Goal: Task Accomplishment & Management: Use online tool/utility

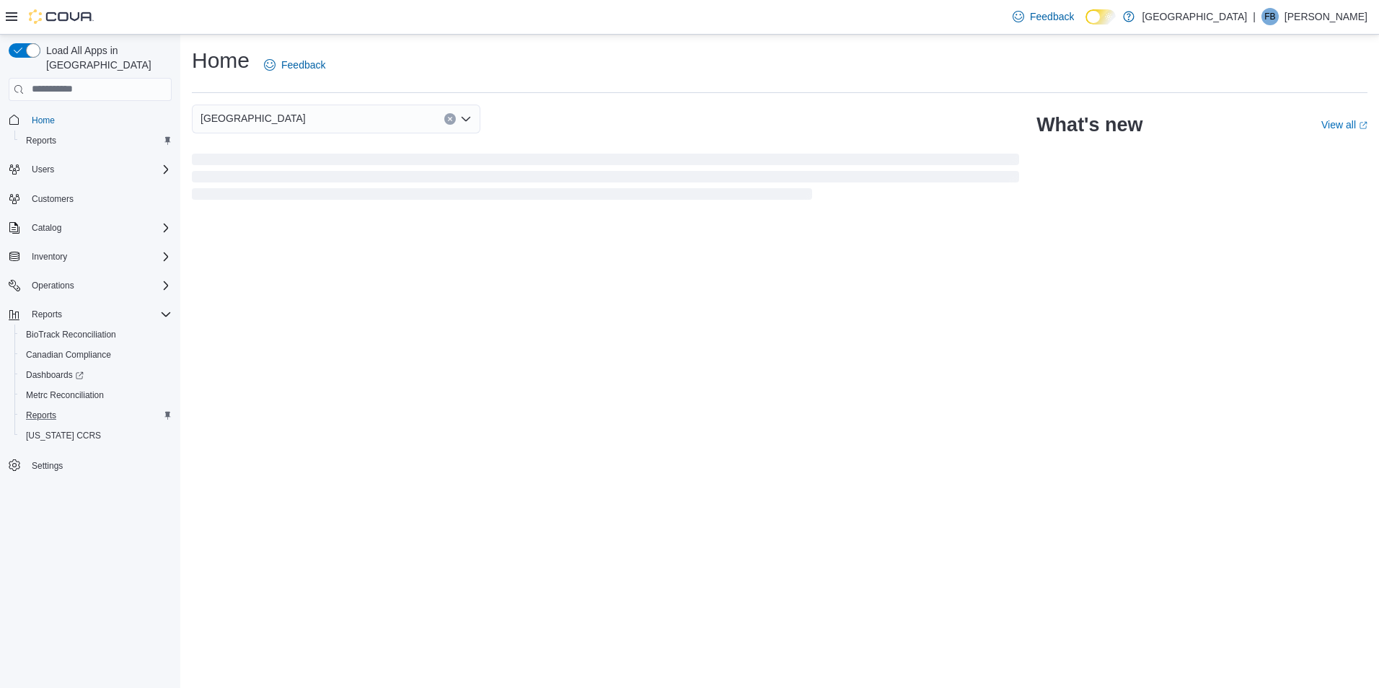
click at [63, 407] on div "Reports" at bounding box center [95, 415] width 151 height 17
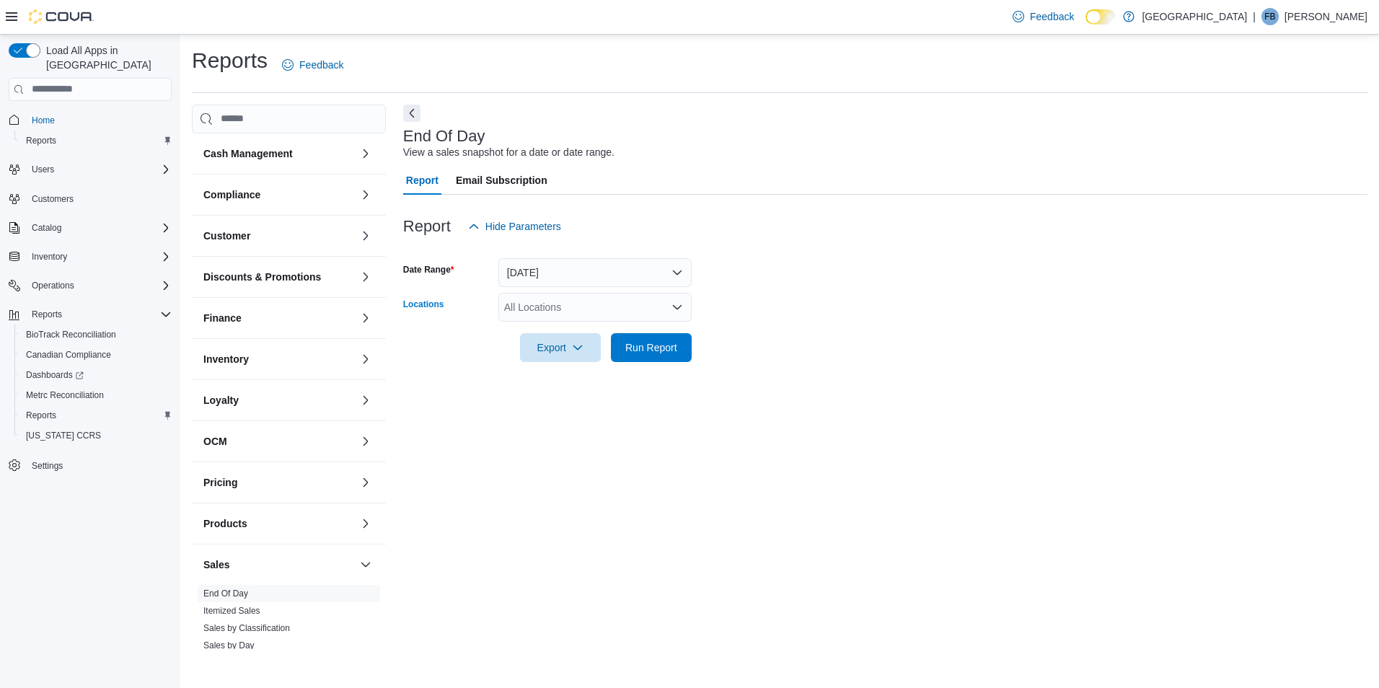
click at [553, 309] on div "All Locations" at bounding box center [594, 307] width 193 height 29
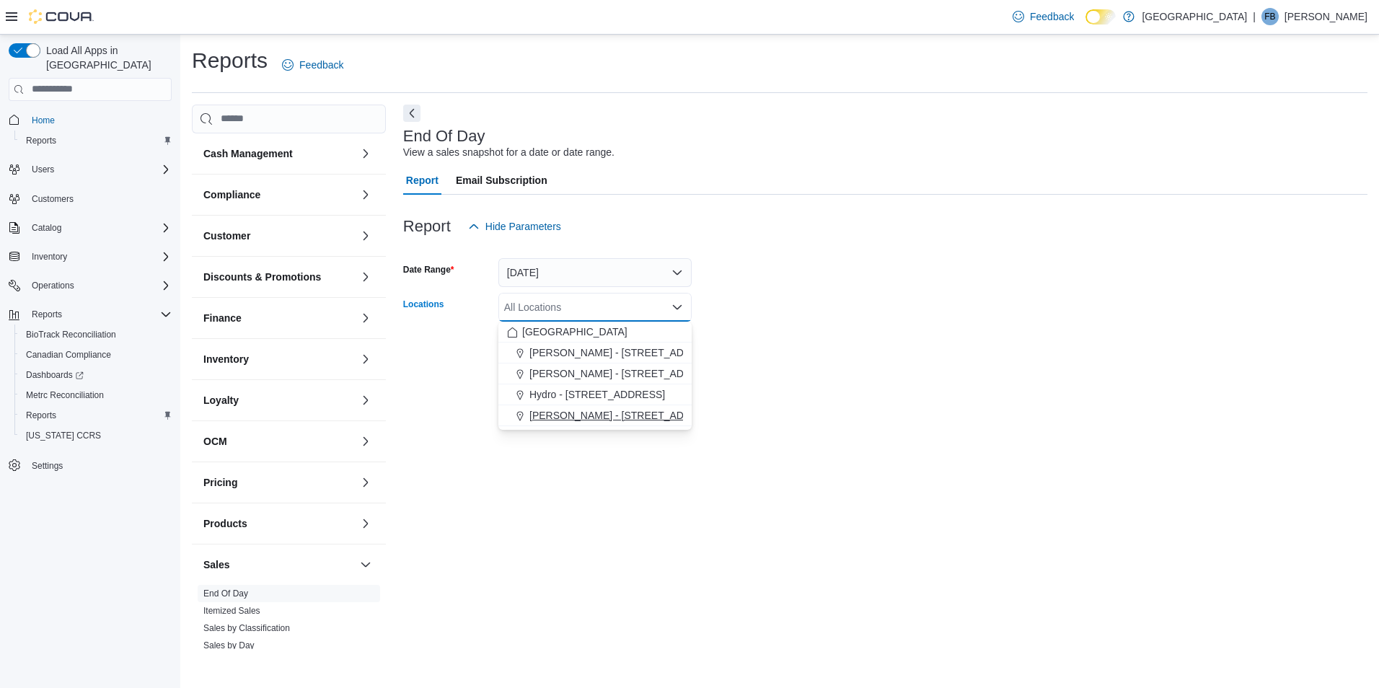
click at [613, 417] on span "[PERSON_NAME] - [STREET_ADDRESS]" at bounding box center [625, 415] width 192 height 14
click at [718, 325] on div at bounding box center [885, 328] width 964 height 12
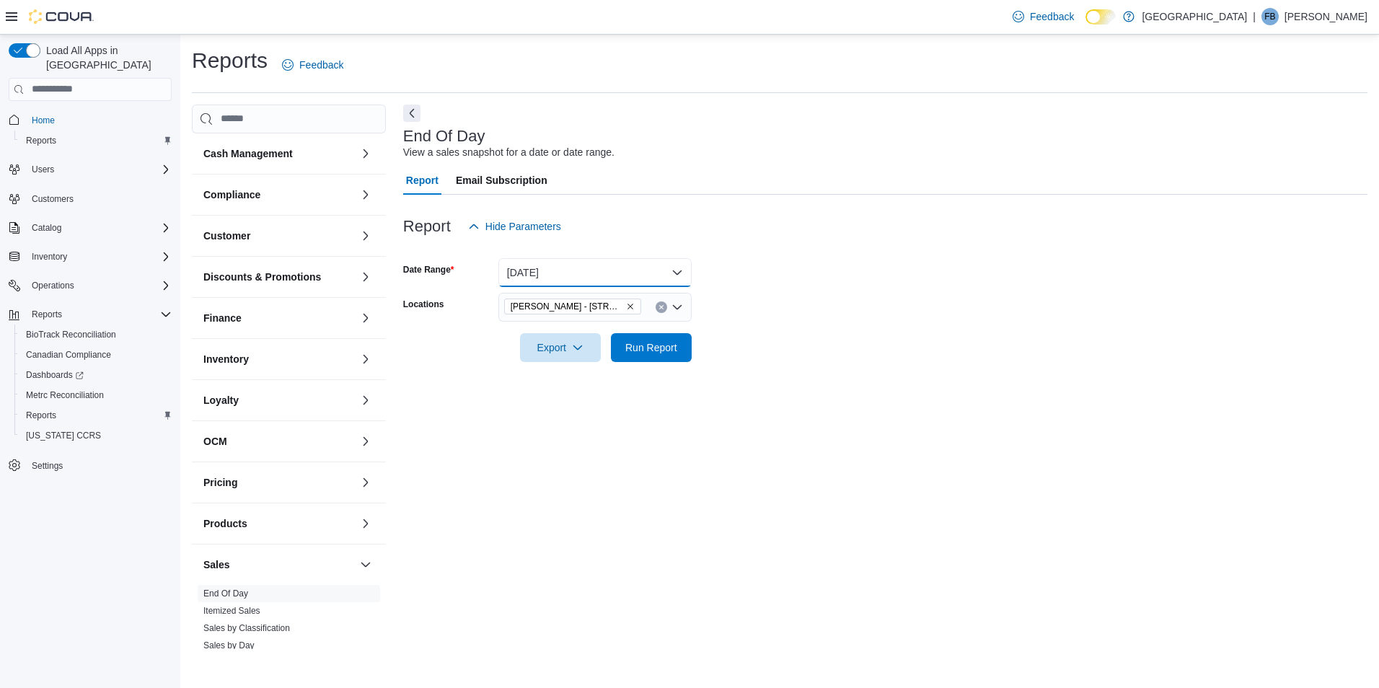
click at [617, 275] on button "[DATE]" at bounding box center [594, 272] width 193 height 29
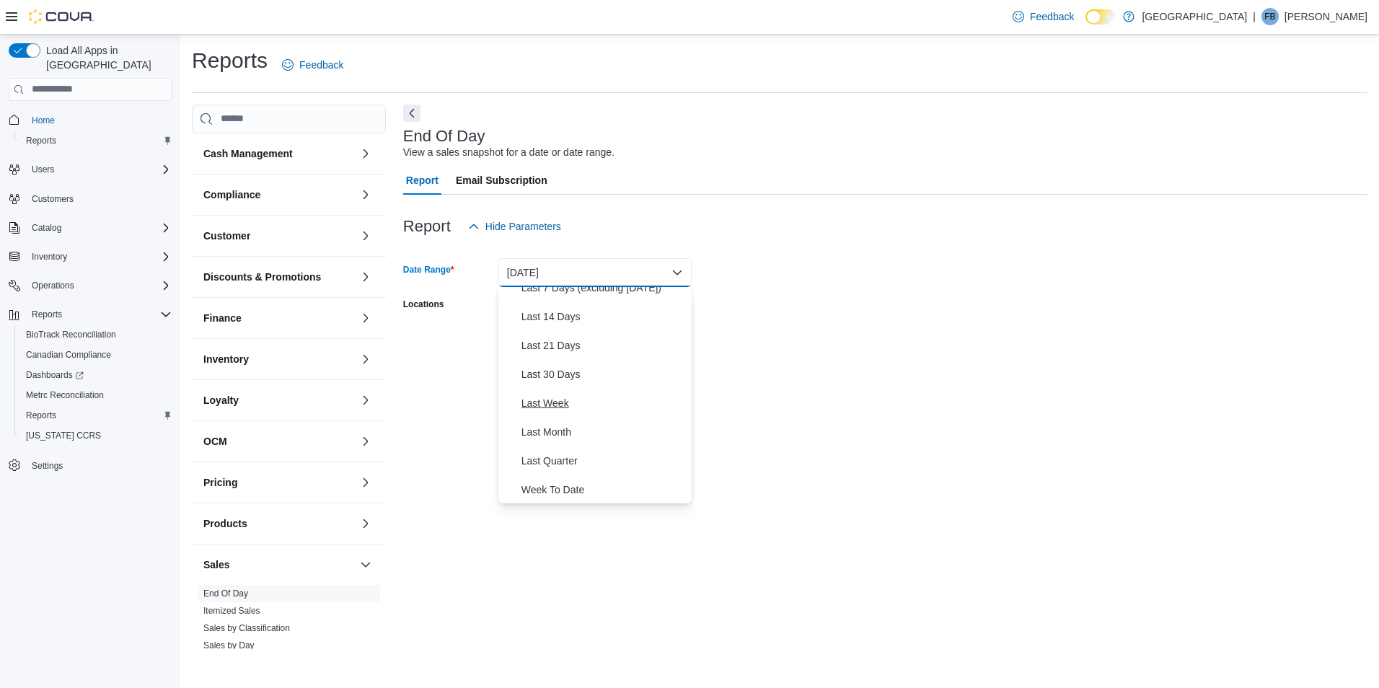
scroll to position [144, 0]
click at [596, 361] on span "Last 30 Days" at bounding box center [603, 358] width 164 height 17
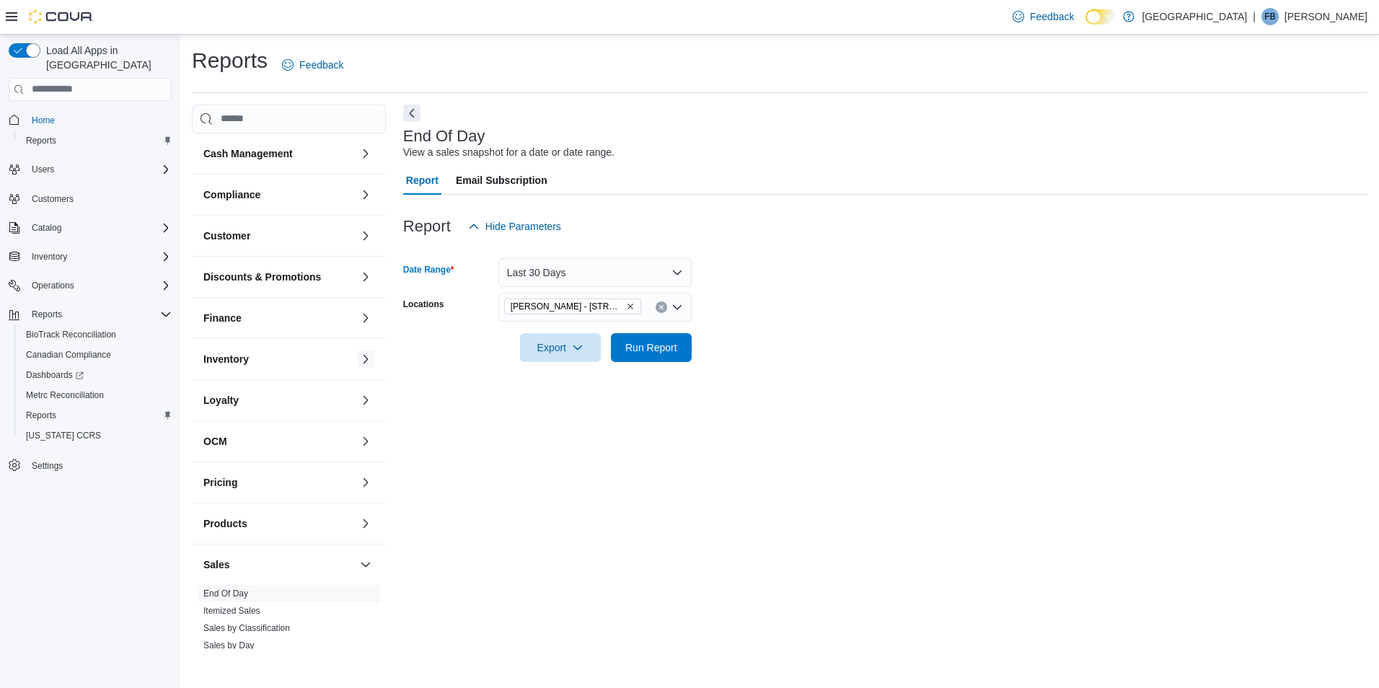
click at [357, 357] on button "button" at bounding box center [365, 358] width 17 height 17
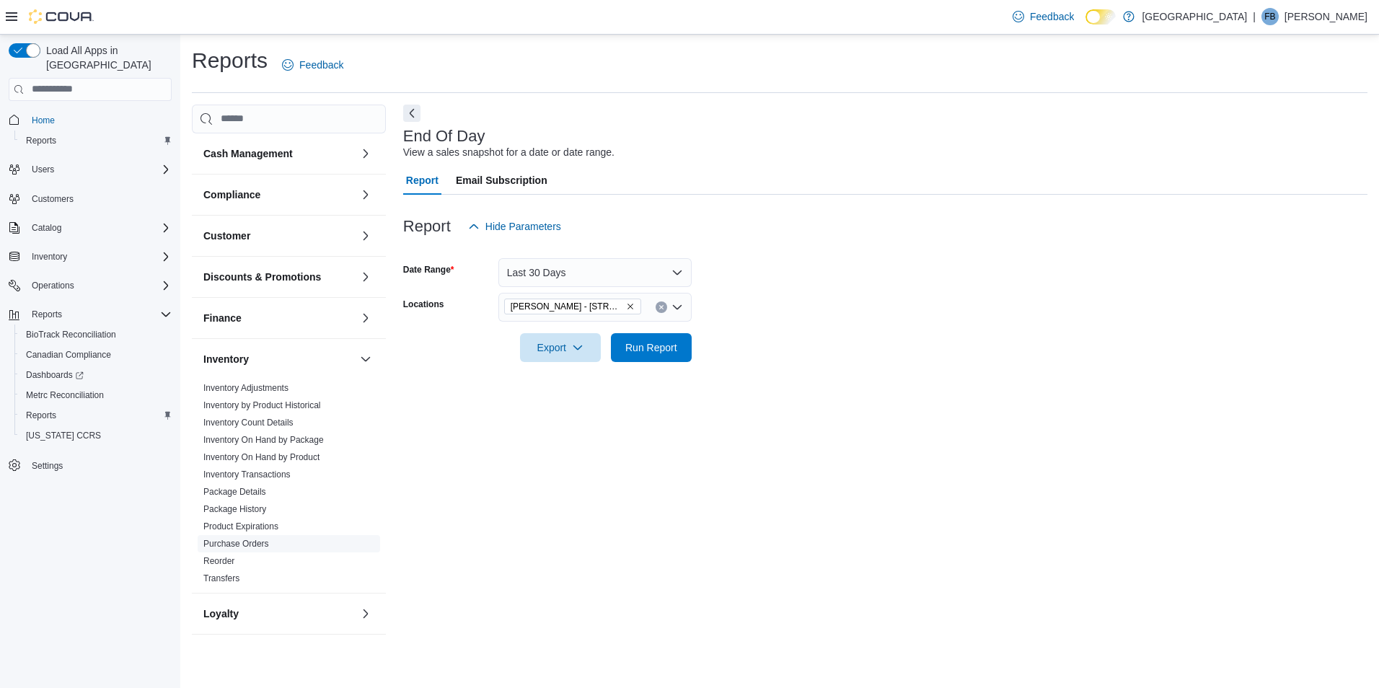
click at [242, 544] on link "Purchase Orders" at bounding box center [236, 544] width 66 height 10
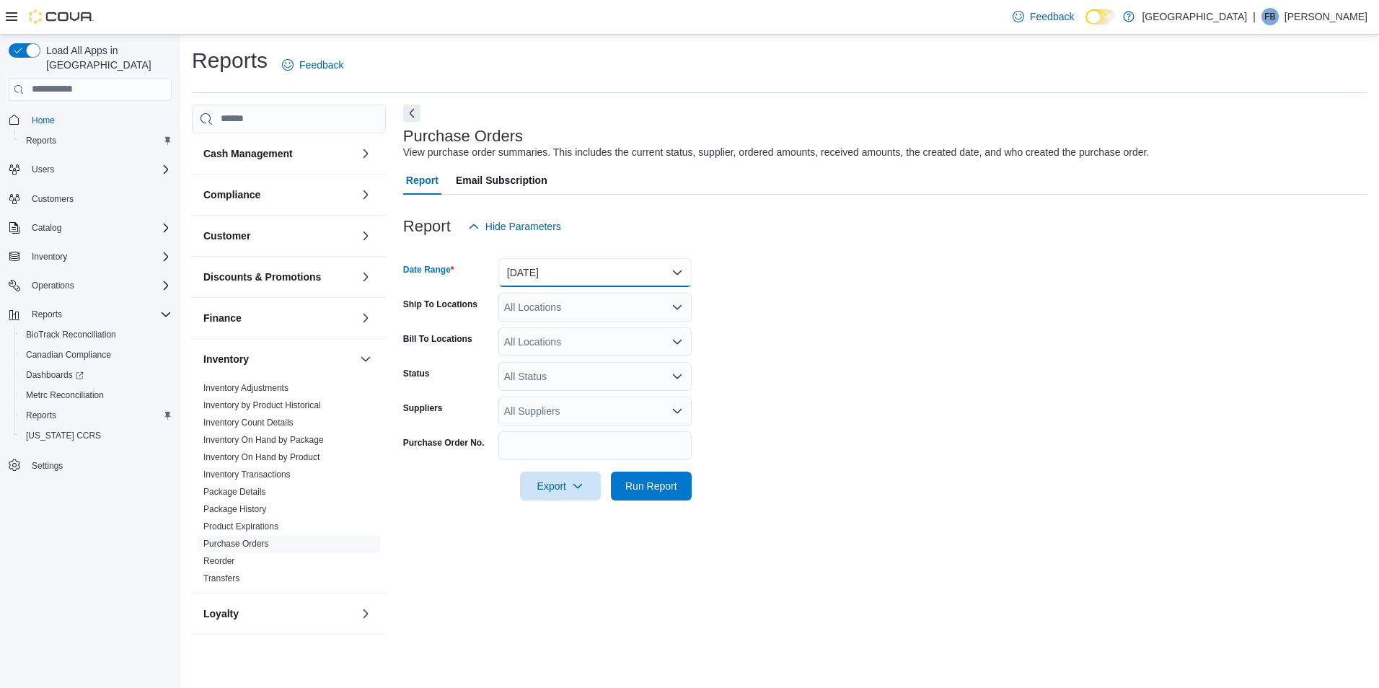
click at [534, 276] on button "[DATE]" at bounding box center [594, 272] width 193 height 29
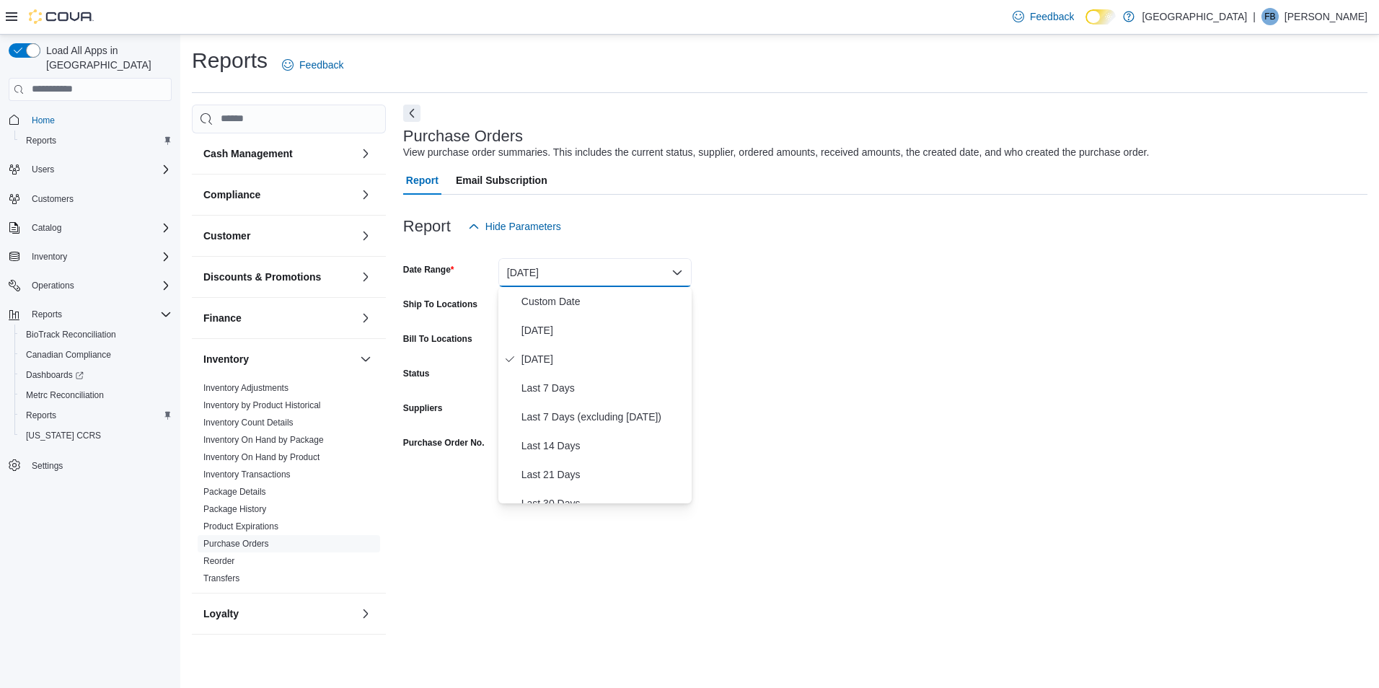
click at [779, 268] on form "Date Range [DATE] Ship To Locations All Locations Bill To Locations All Locatio…" at bounding box center [885, 371] width 964 height 260
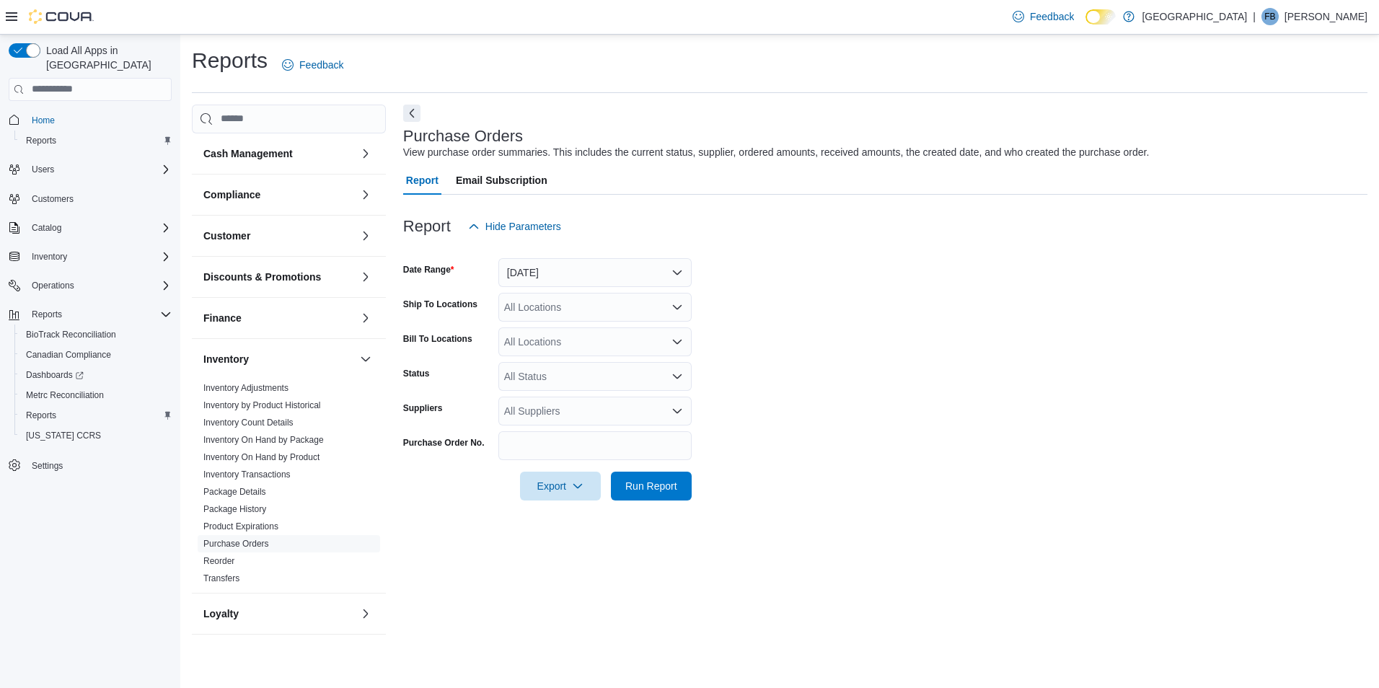
click at [548, 309] on div "All Locations" at bounding box center [594, 307] width 193 height 29
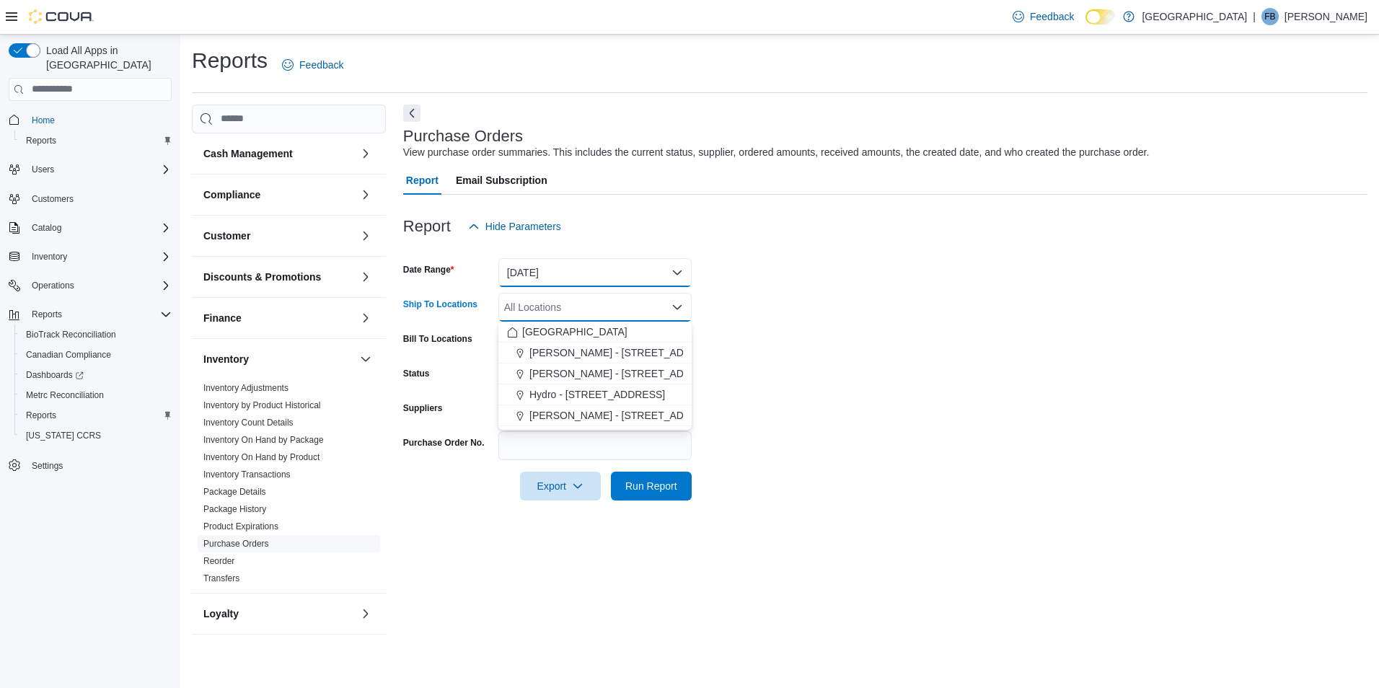
click at [573, 272] on button "[DATE]" at bounding box center [594, 272] width 193 height 29
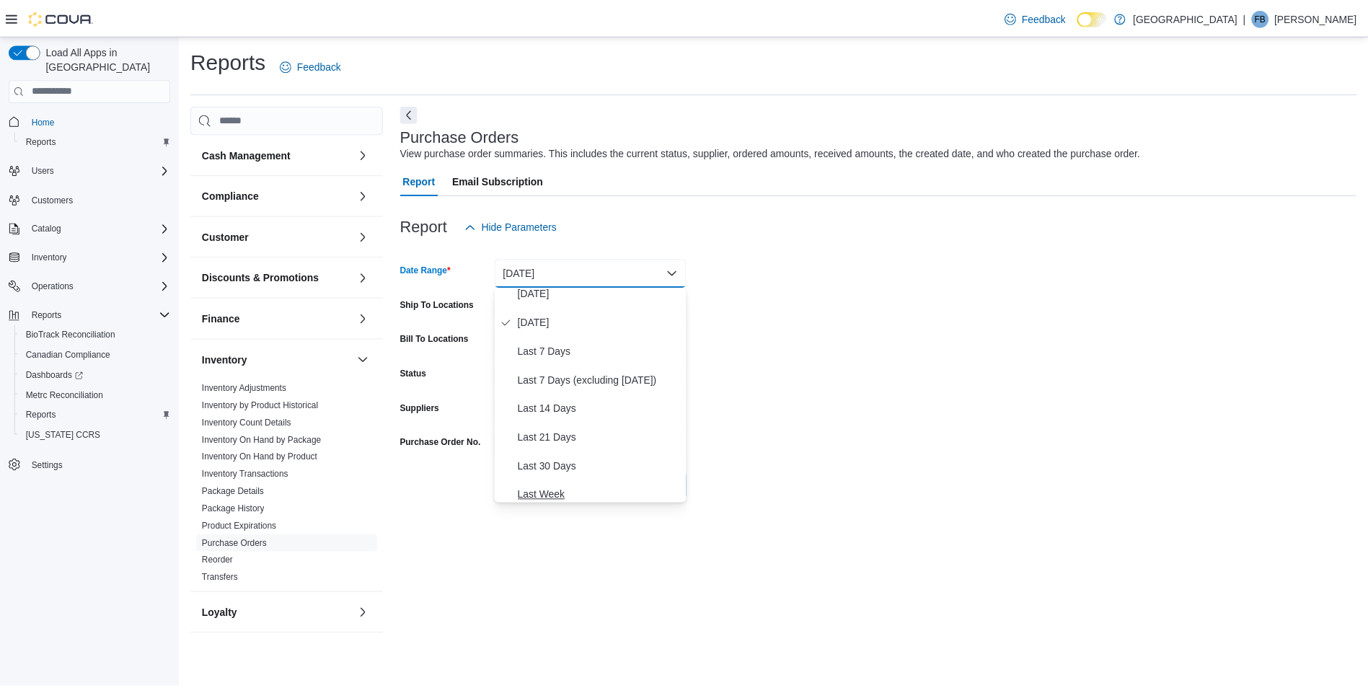
scroll to position [72, 0]
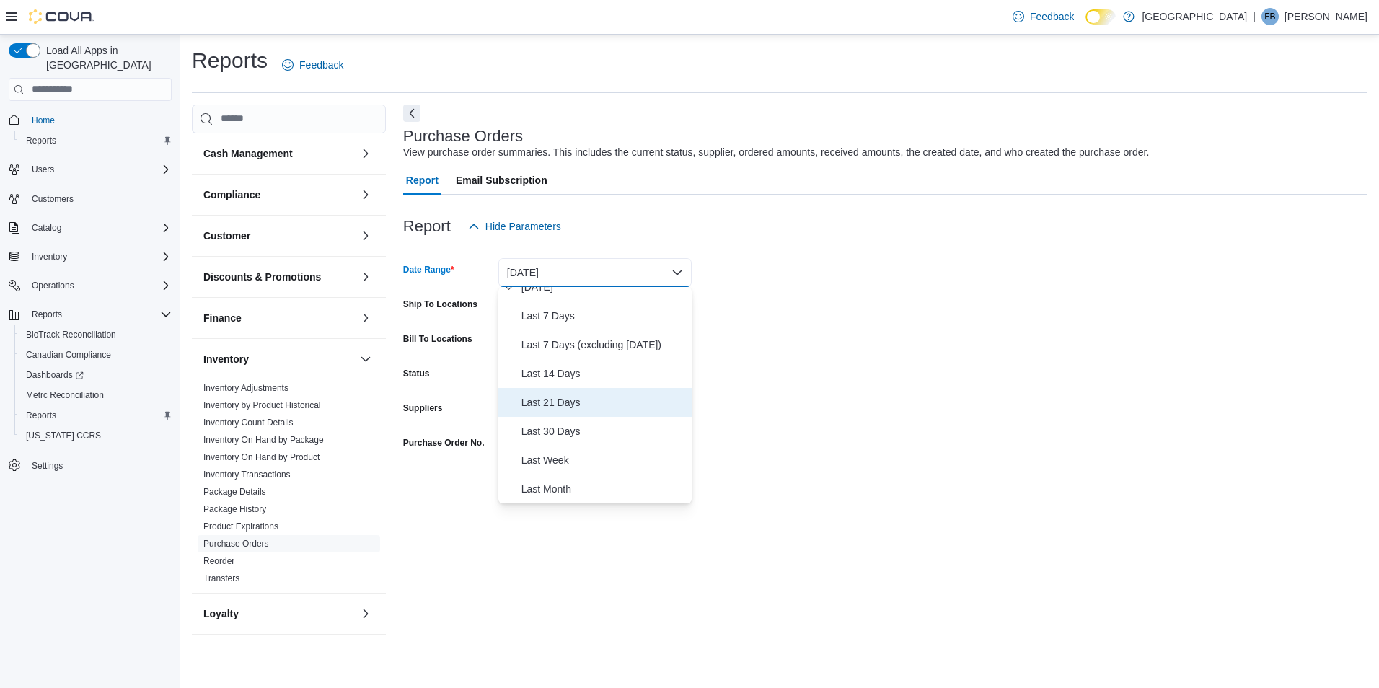
click at [566, 408] on span "Last 21 Days" at bounding box center [603, 402] width 164 height 17
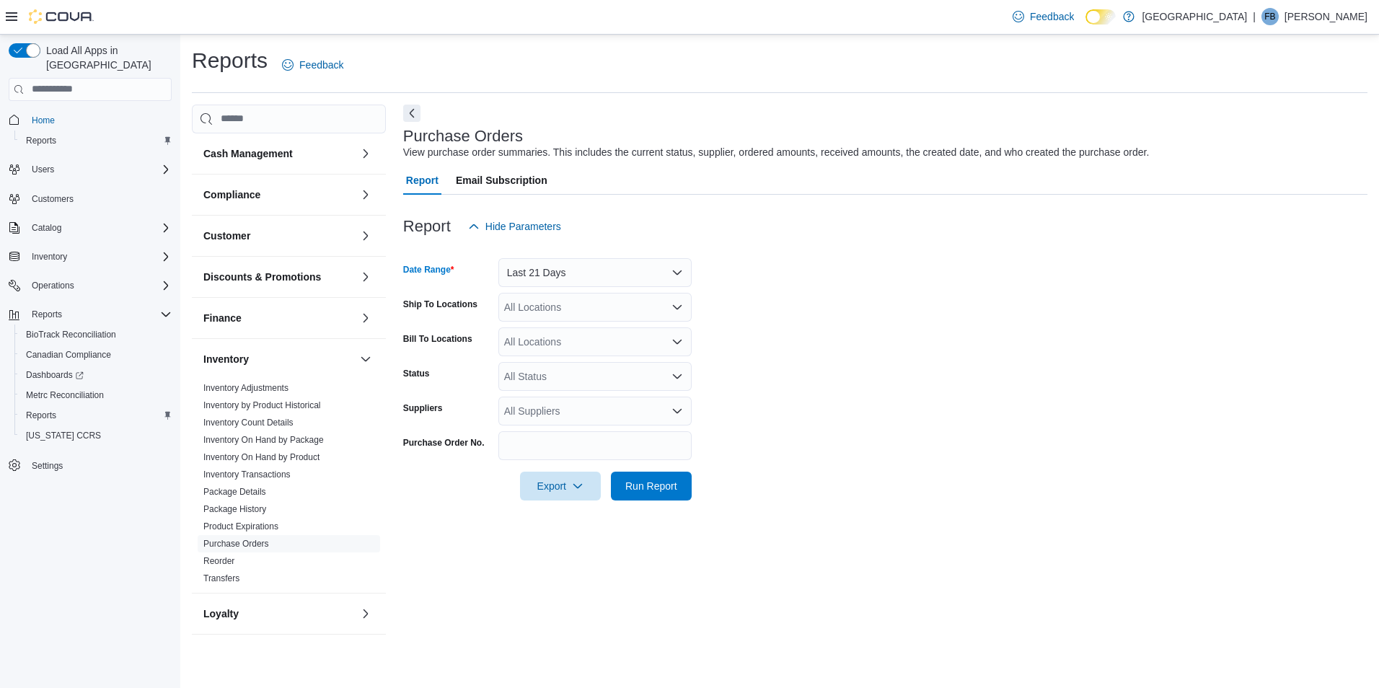
click at [567, 304] on div "All Locations" at bounding box center [594, 307] width 193 height 29
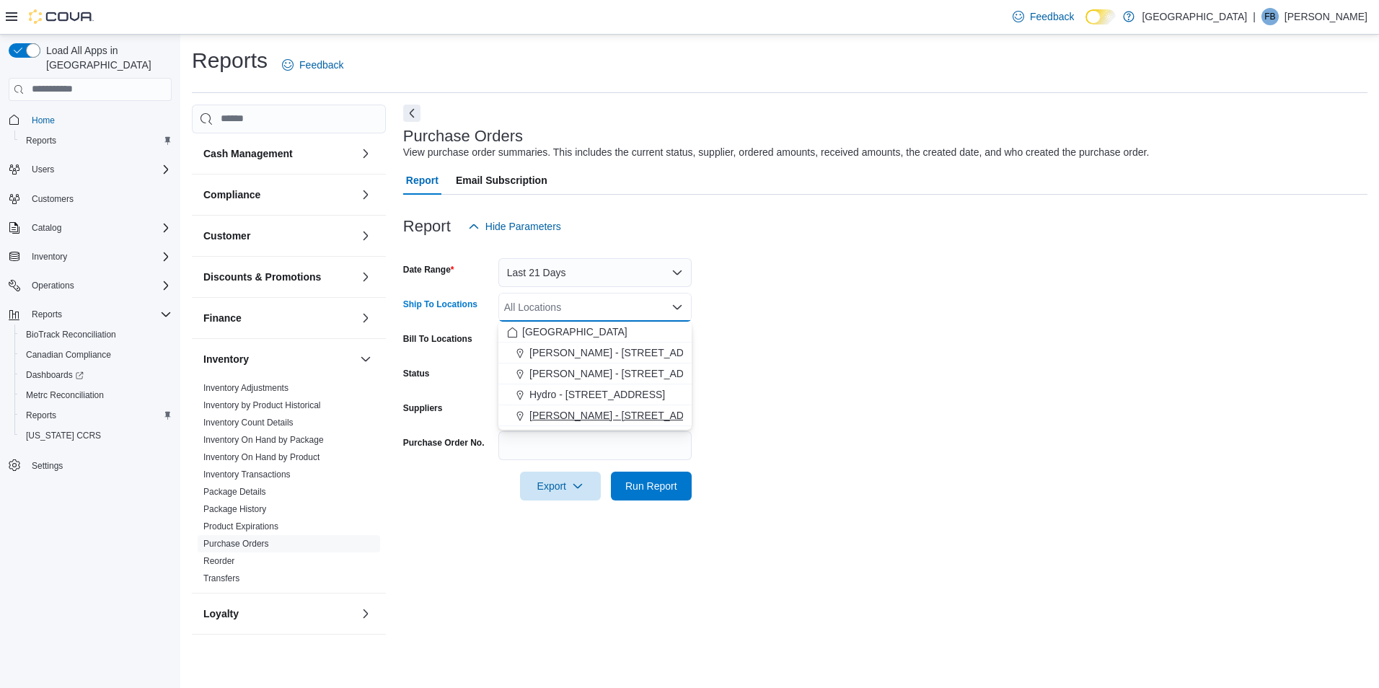
click at [580, 412] on span "[PERSON_NAME] - [STREET_ADDRESS]" at bounding box center [625, 415] width 192 height 14
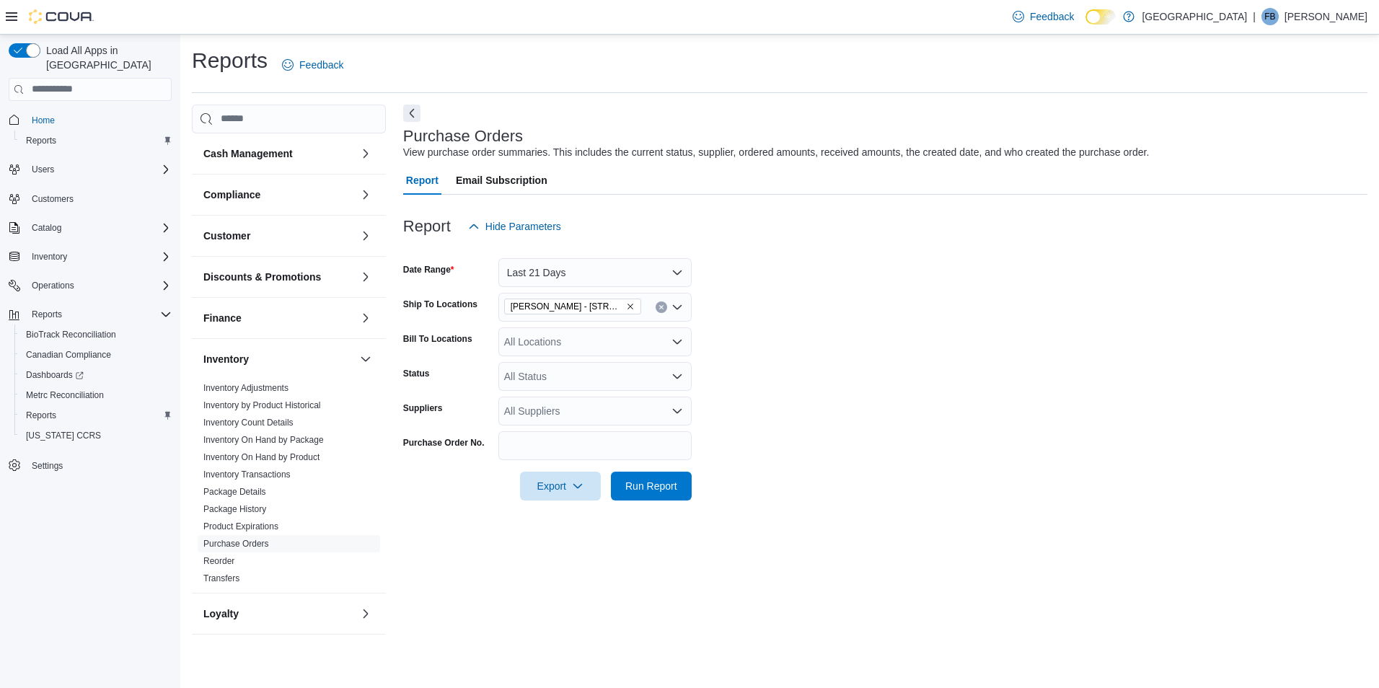
click at [722, 387] on form "Date Range Last 21 Days Ship To Locations [PERSON_NAME] - [STREET_ADDRESS] Bill…" at bounding box center [885, 371] width 964 height 260
click at [567, 415] on div "All Suppliers" at bounding box center [594, 411] width 193 height 29
type input "********"
click at [544, 436] on span "Pharmicated" at bounding box center [595, 435] width 176 height 14
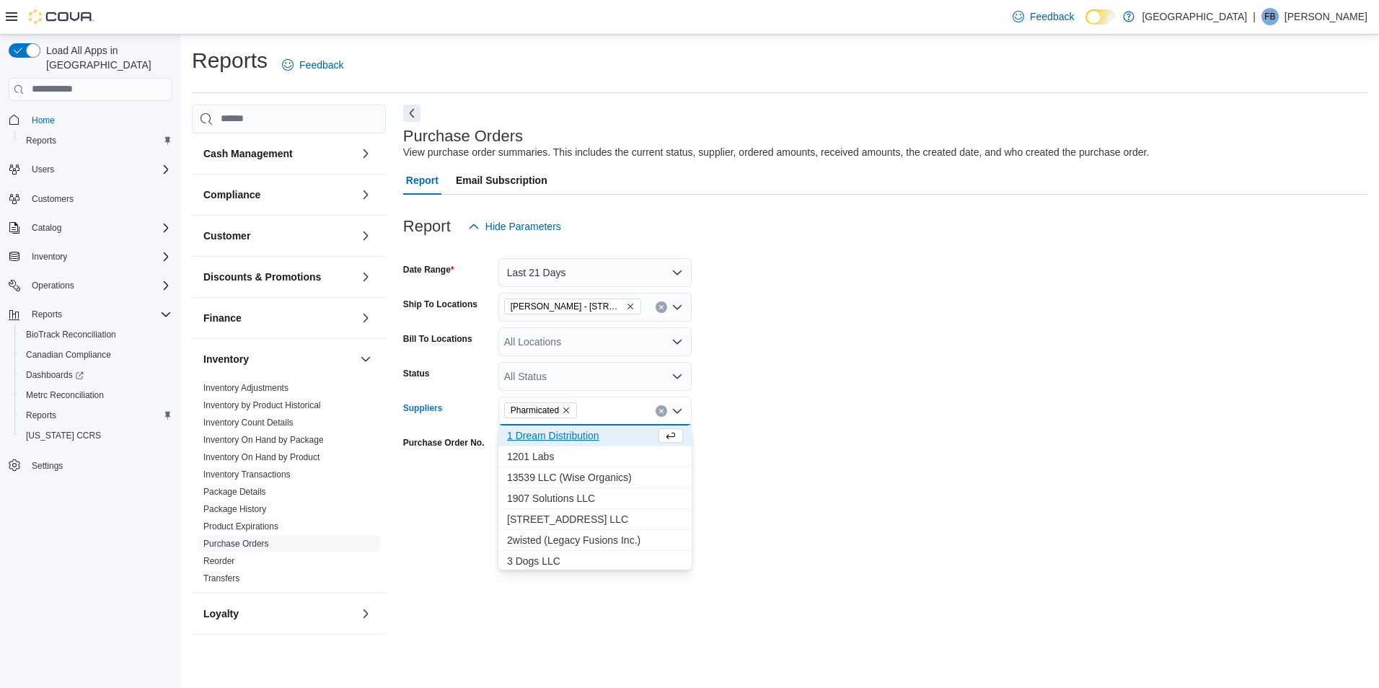
click at [798, 454] on form "Date Range Last 21 Days Ship To Locations [PERSON_NAME] - [STREET_ADDRESS] Bill…" at bounding box center [885, 371] width 964 height 260
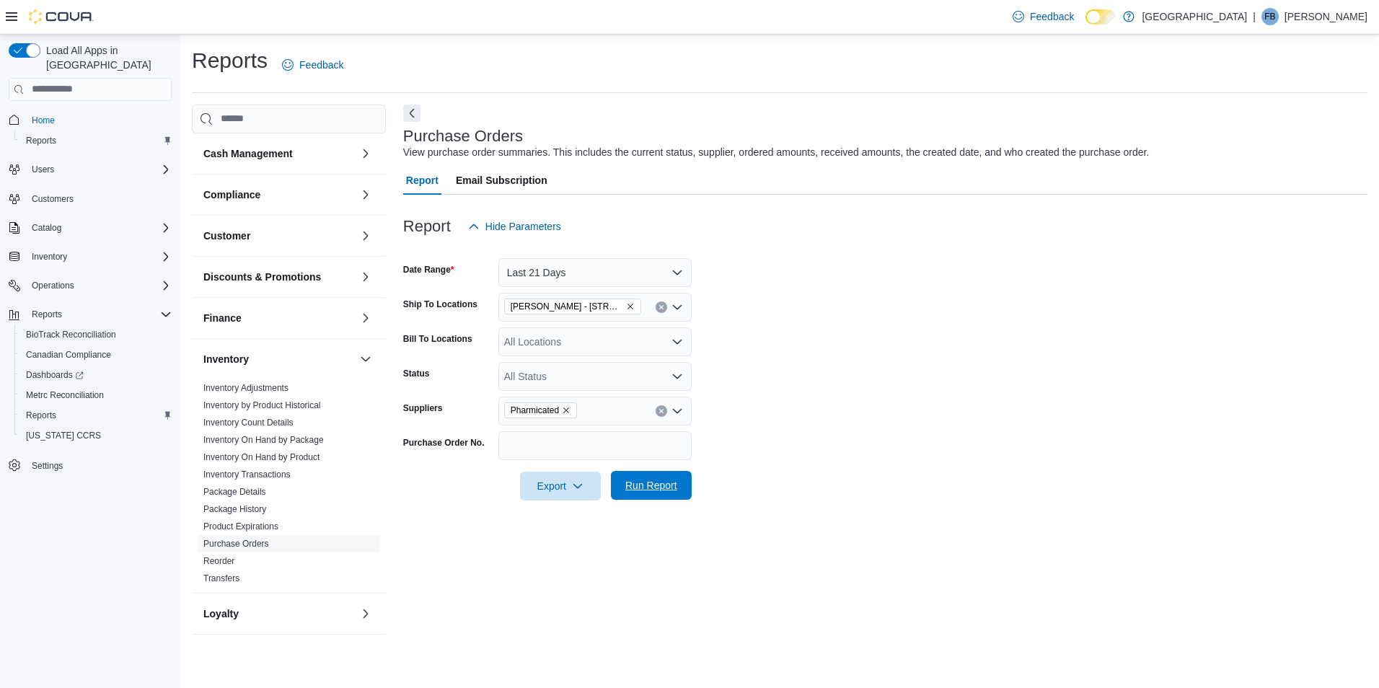
click at [668, 486] on span "Run Report" at bounding box center [651, 485] width 52 height 14
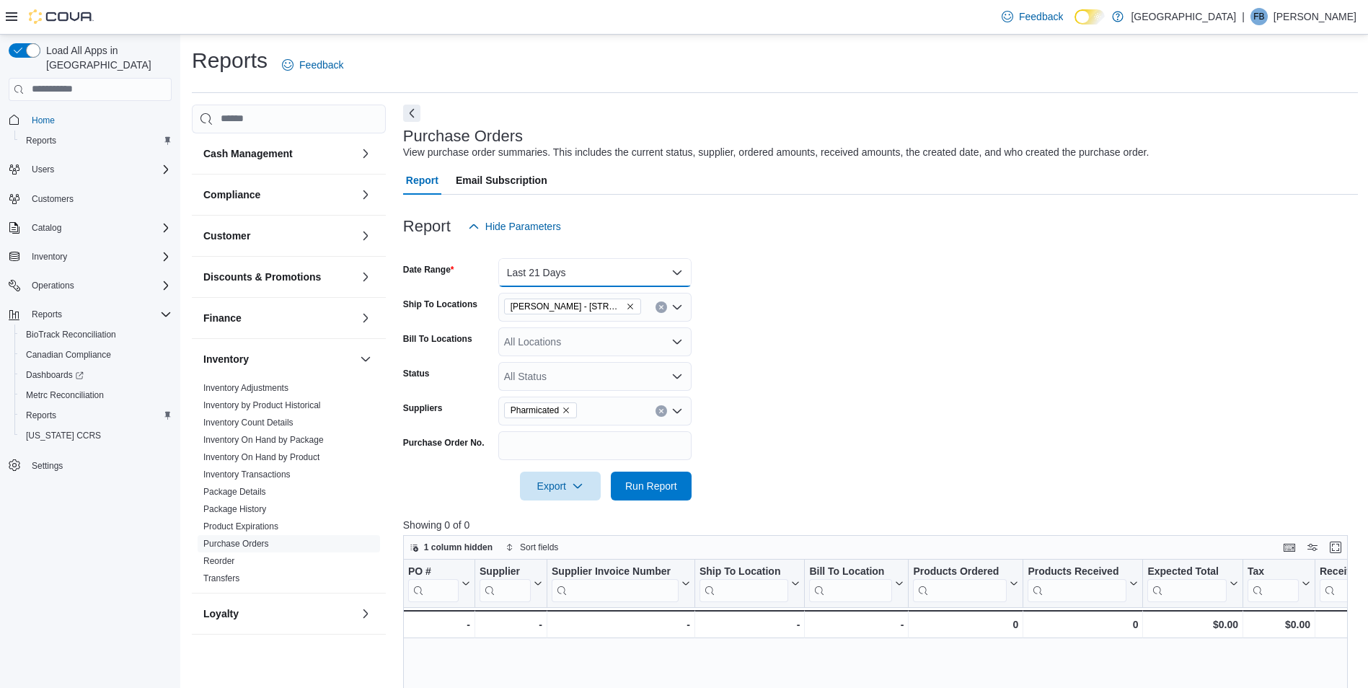
click at [576, 275] on button "Last 21 Days" at bounding box center [594, 272] width 193 height 29
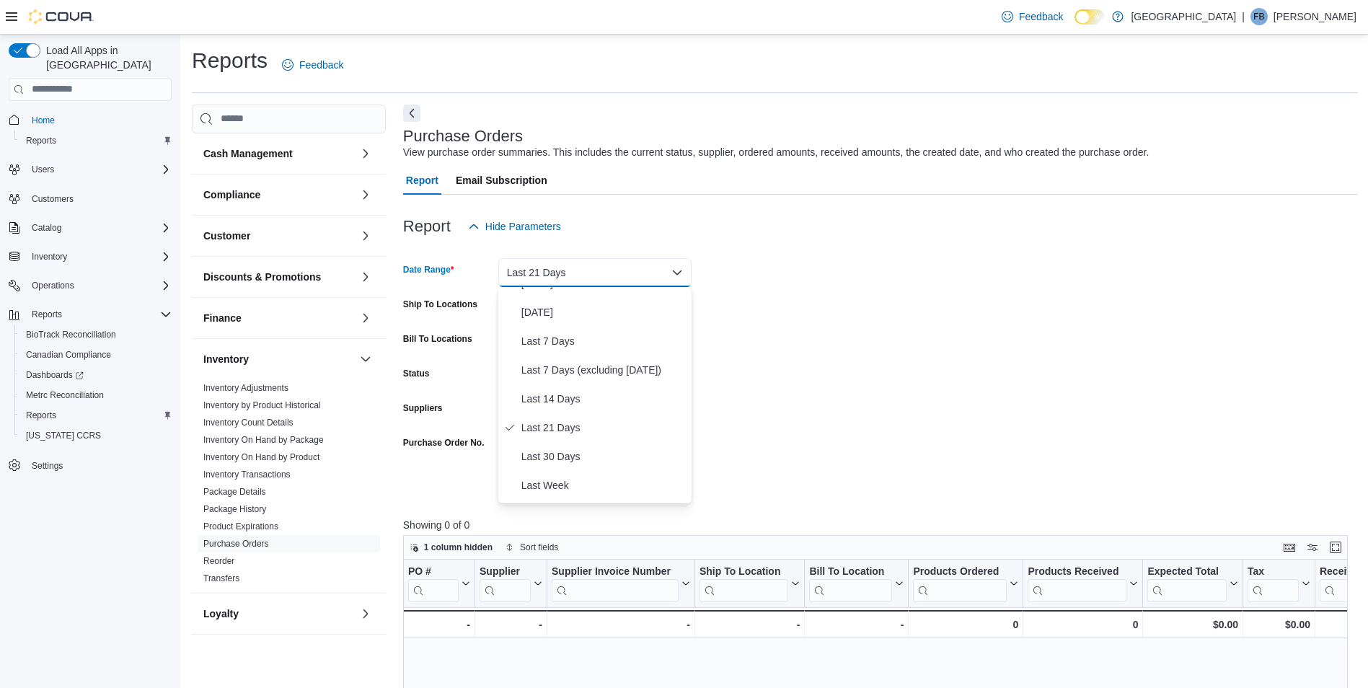
scroll to position [72, 0]
click at [573, 427] on span "Last 30 Days" at bounding box center [603, 431] width 164 height 17
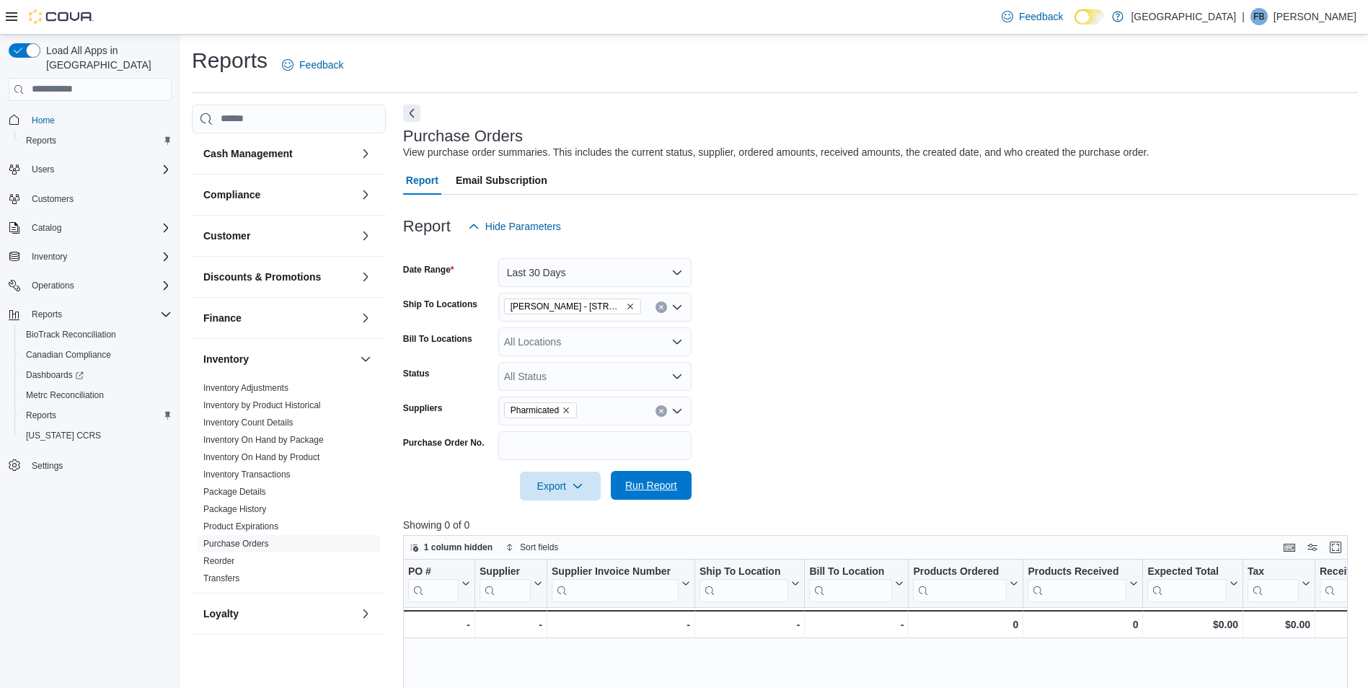
click at [653, 493] on span "Run Report" at bounding box center [651, 485] width 52 height 14
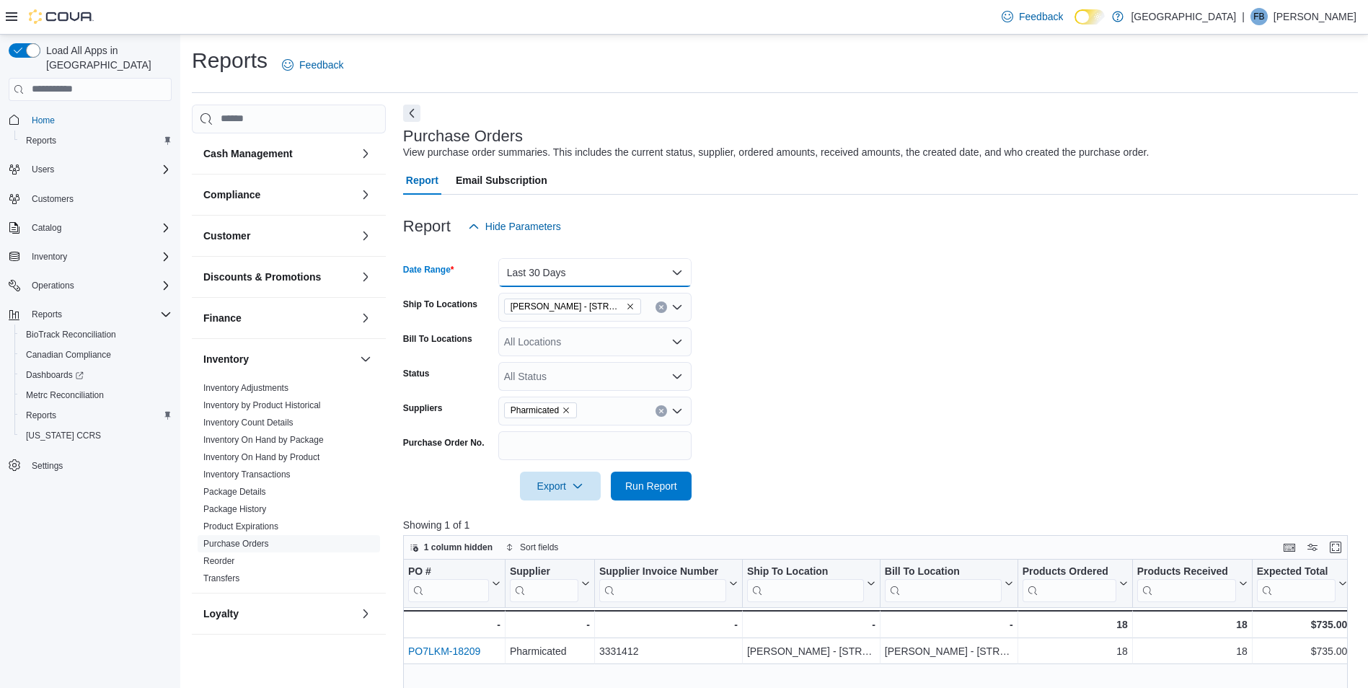
click at [616, 279] on button "Last 30 Days" at bounding box center [594, 272] width 193 height 29
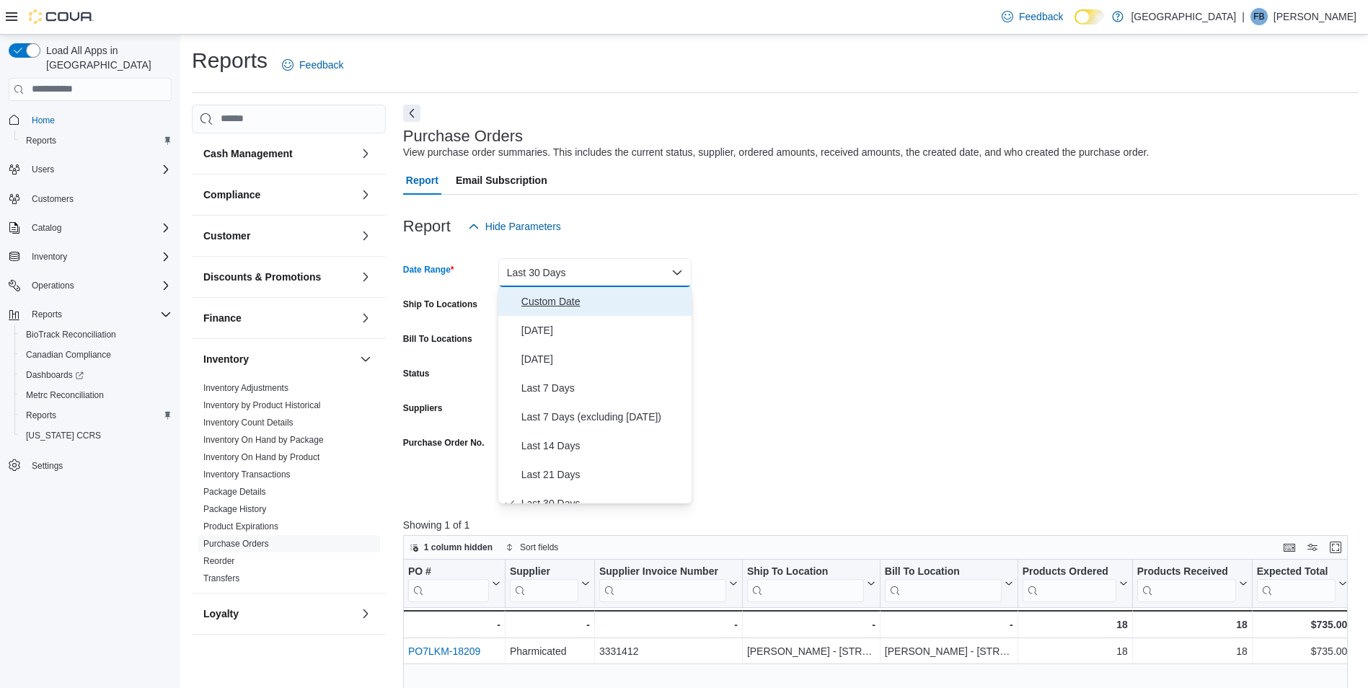
click at [568, 301] on span "Custom Date" at bounding box center [603, 301] width 164 height 17
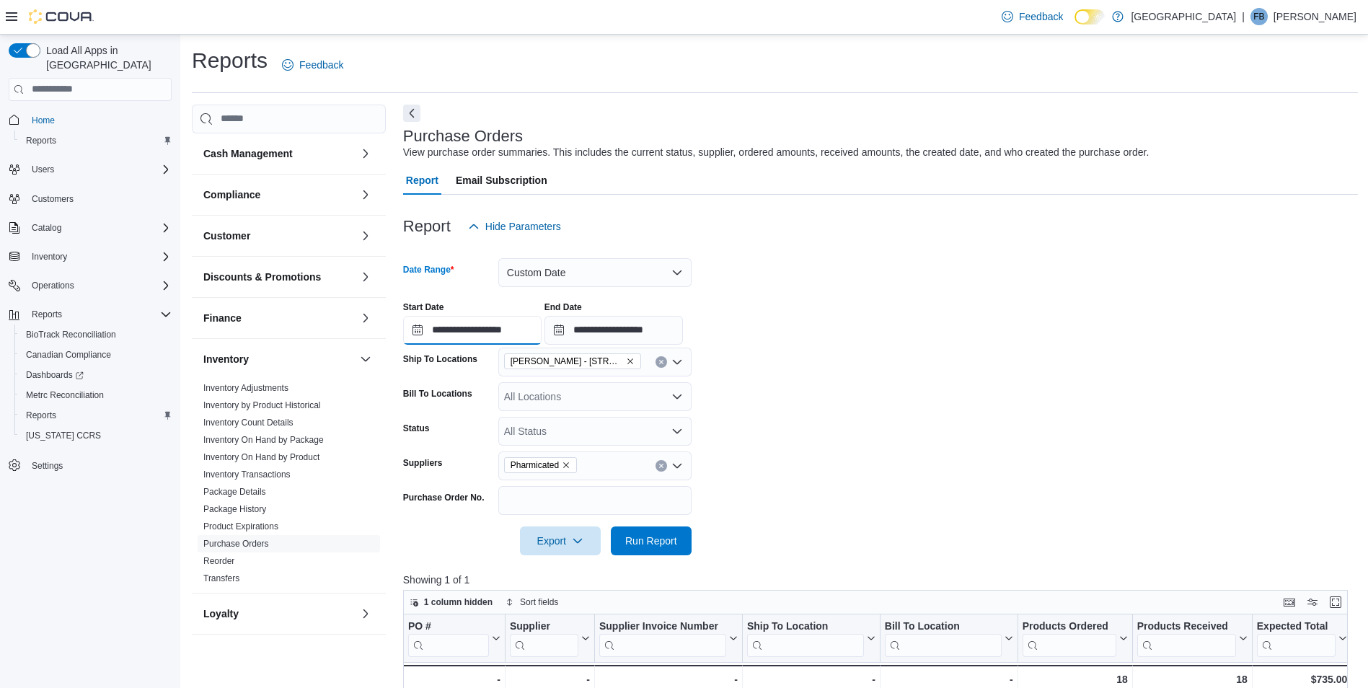
click at [477, 334] on input "**********" at bounding box center [472, 330] width 138 height 29
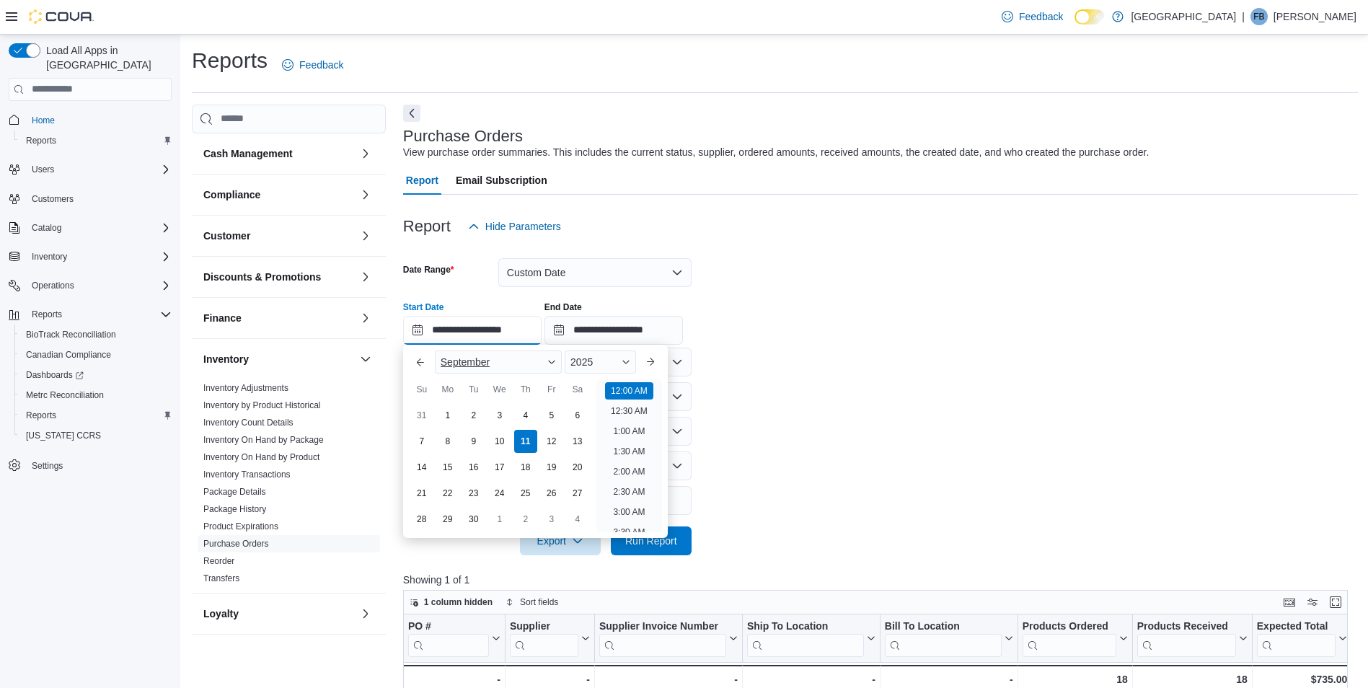
scroll to position [45, 0]
drag, startPoint x: 421, startPoint y: 368, endPoint x: 441, endPoint y: 371, distance: 19.7
click at [422, 368] on button "Previous Month" at bounding box center [420, 361] width 23 height 23
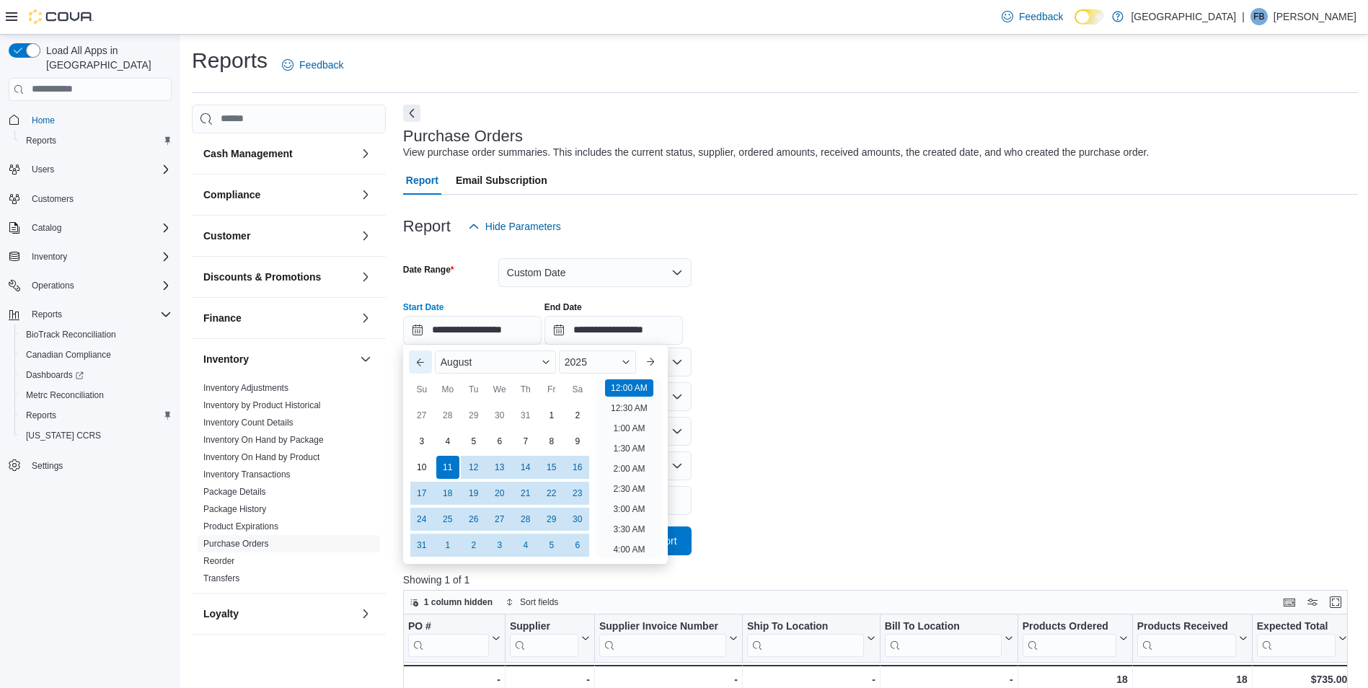
click at [424, 362] on button "Previous Month" at bounding box center [420, 361] width 23 height 23
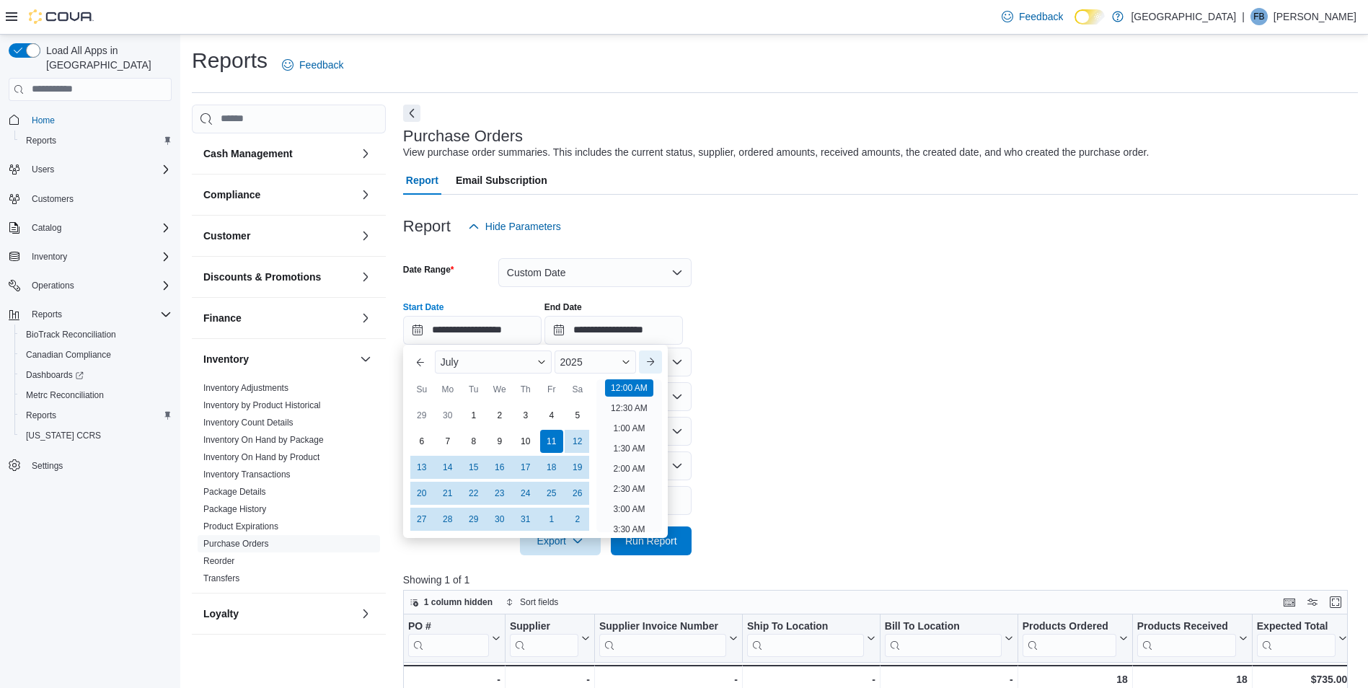
click at [658, 363] on button "Next month" at bounding box center [650, 361] width 23 height 23
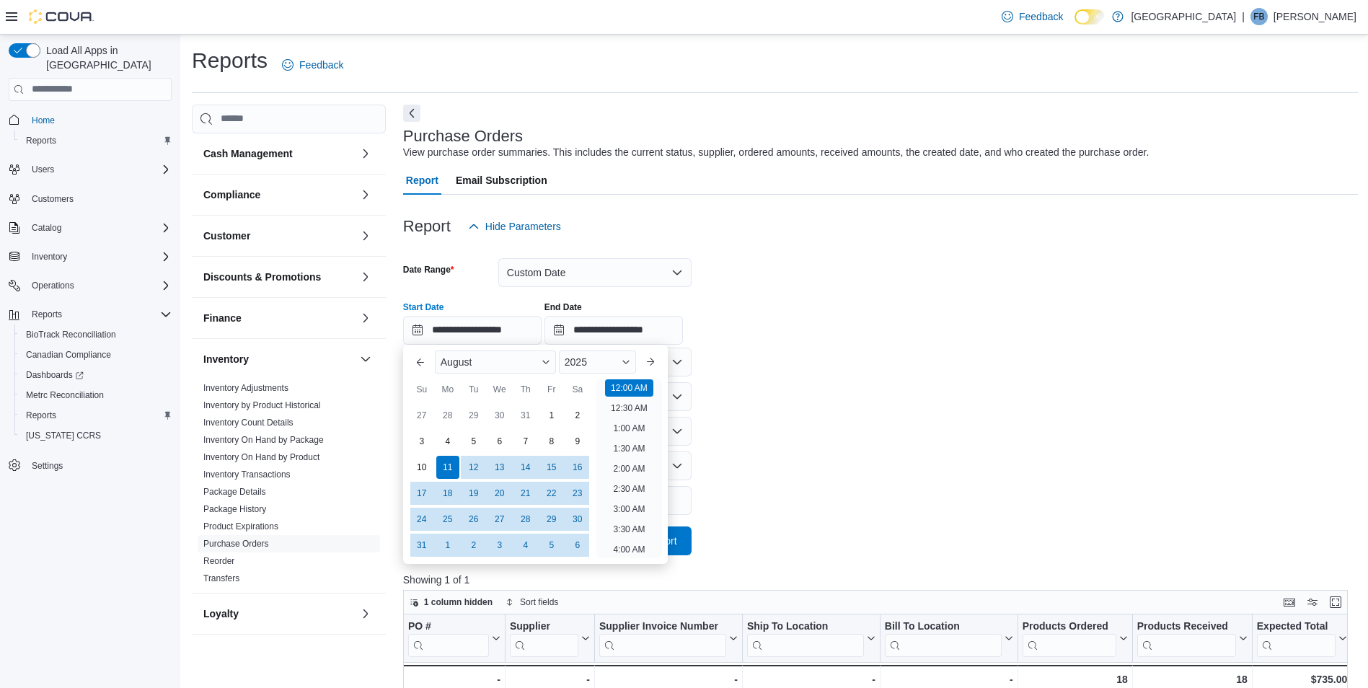
drag, startPoint x: 544, startPoint y: 410, endPoint x: 611, endPoint y: 397, distance: 67.5
click at [545, 410] on div "1" at bounding box center [551, 415] width 23 height 23
type input "**********"
click at [796, 392] on form "**********" at bounding box center [880, 398] width 955 height 314
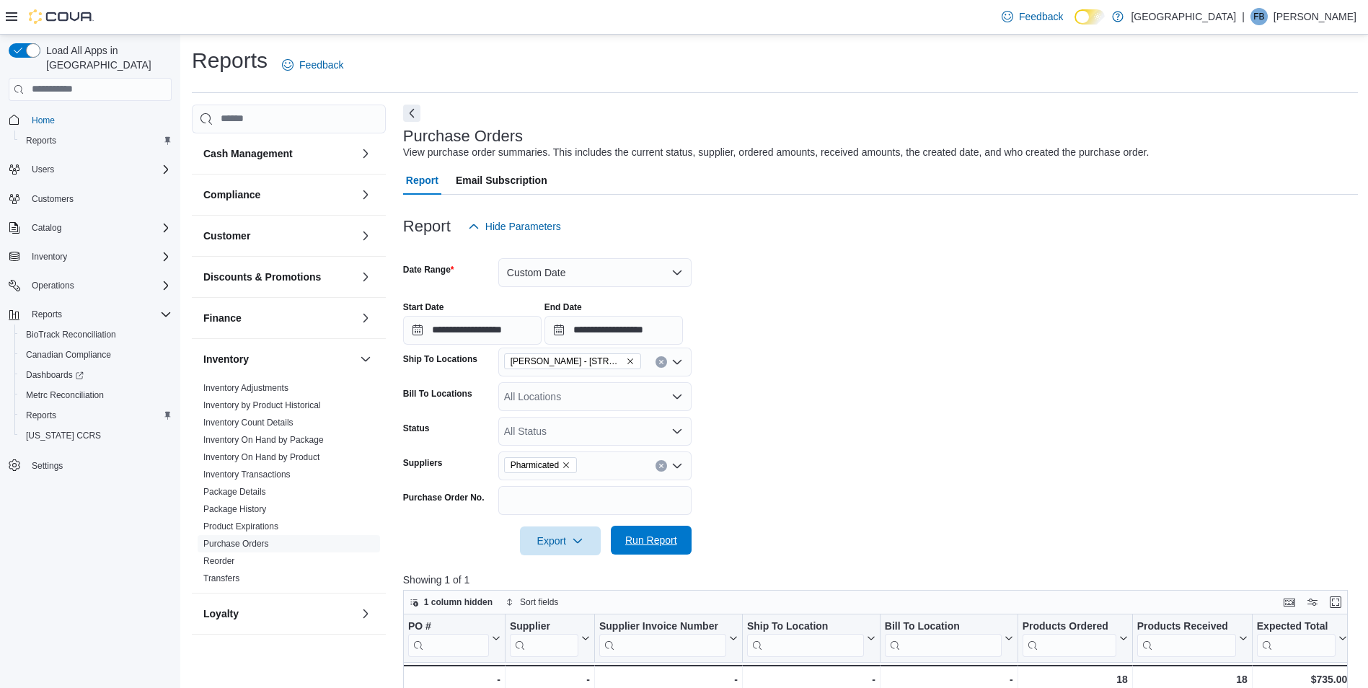
click at [661, 542] on span "Run Report" at bounding box center [651, 540] width 52 height 14
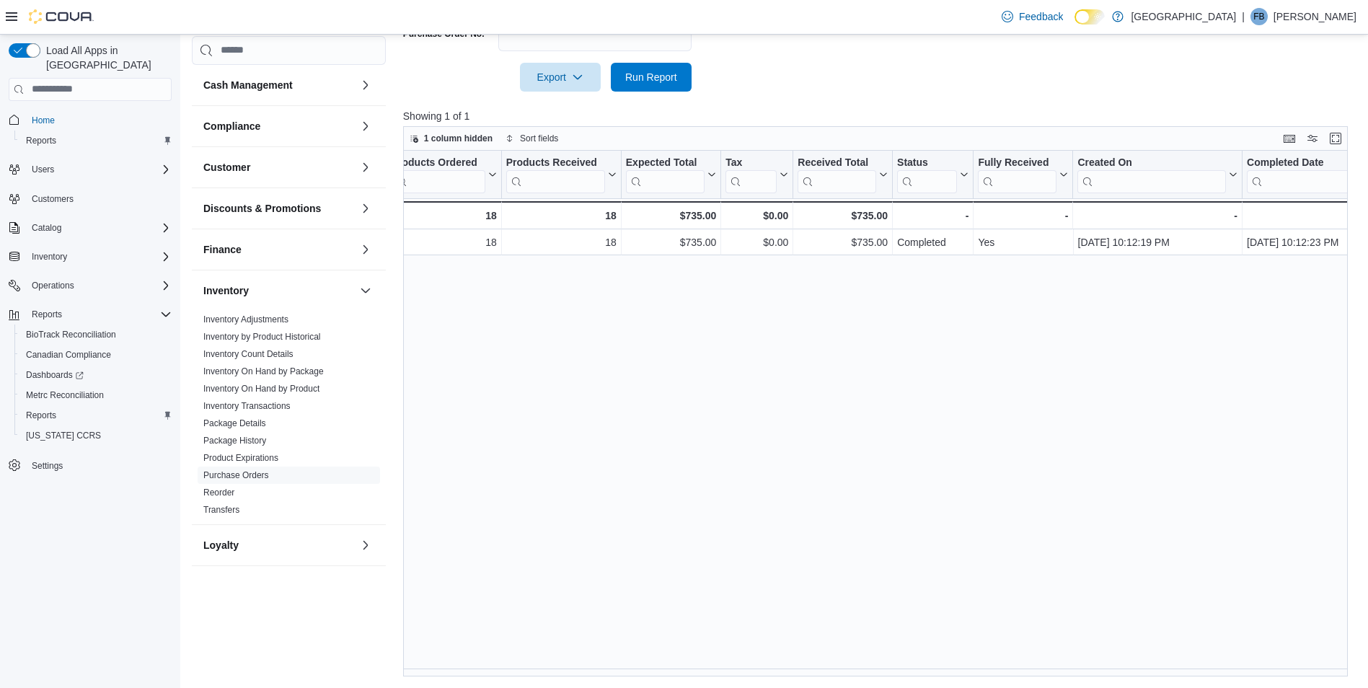
scroll to position [0, 319]
